Goal: Find specific page/section: Find specific page/section

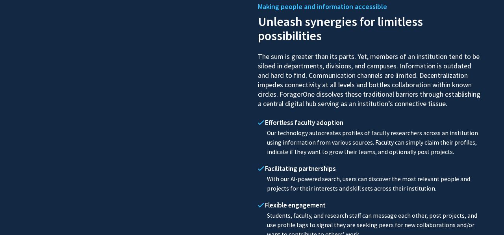
scroll to position [357, 0]
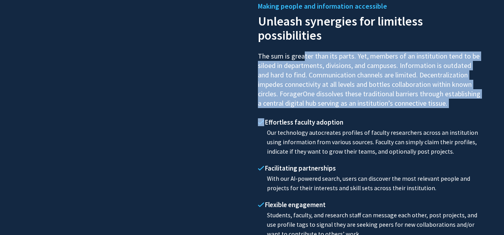
drag, startPoint x: 299, startPoint y: 55, endPoint x: 333, endPoint y: 109, distance: 63.8
click at [333, 109] on div "Making people and information accessible Unleash synergies for limitless possib…" at bounding box center [370, 162] width 236 height 317
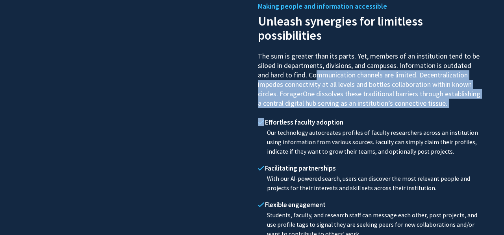
drag, startPoint x: 311, startPoint y: 78, endPoint x: 366, endPoint y: 111, distance: 63.8
click at [366, 111] on div "Making people and information accessible Unleash synergies for limitless possib…" at bounding box center [370, 162] width 236 height 317
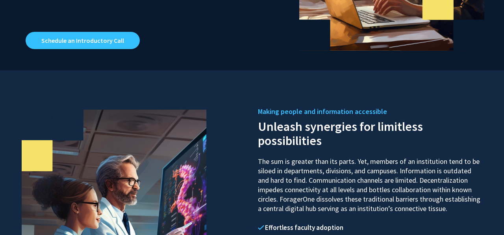
scroll to position [0, 0]
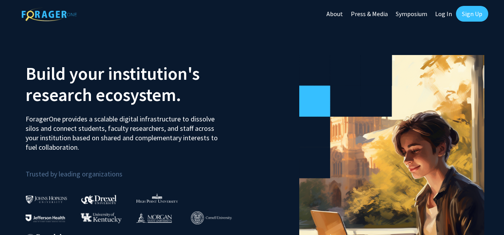
click at [377, 15] on link "Press & Media" at bounding box center [369, 14] width 45 height 28
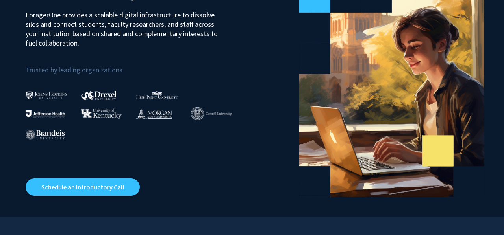
scroll to position [105, 0]
